Goal: Task Accomplishment & Management: Manage account settings

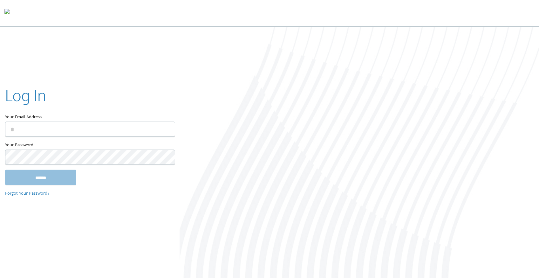
type input "**********"
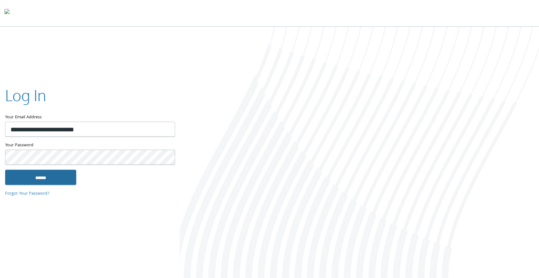
click at [55, 178] on input "******" at bounding box center [40, 177] width 71 height 15
